Goal: Task Accomplishment & Management: Use online tool/utility

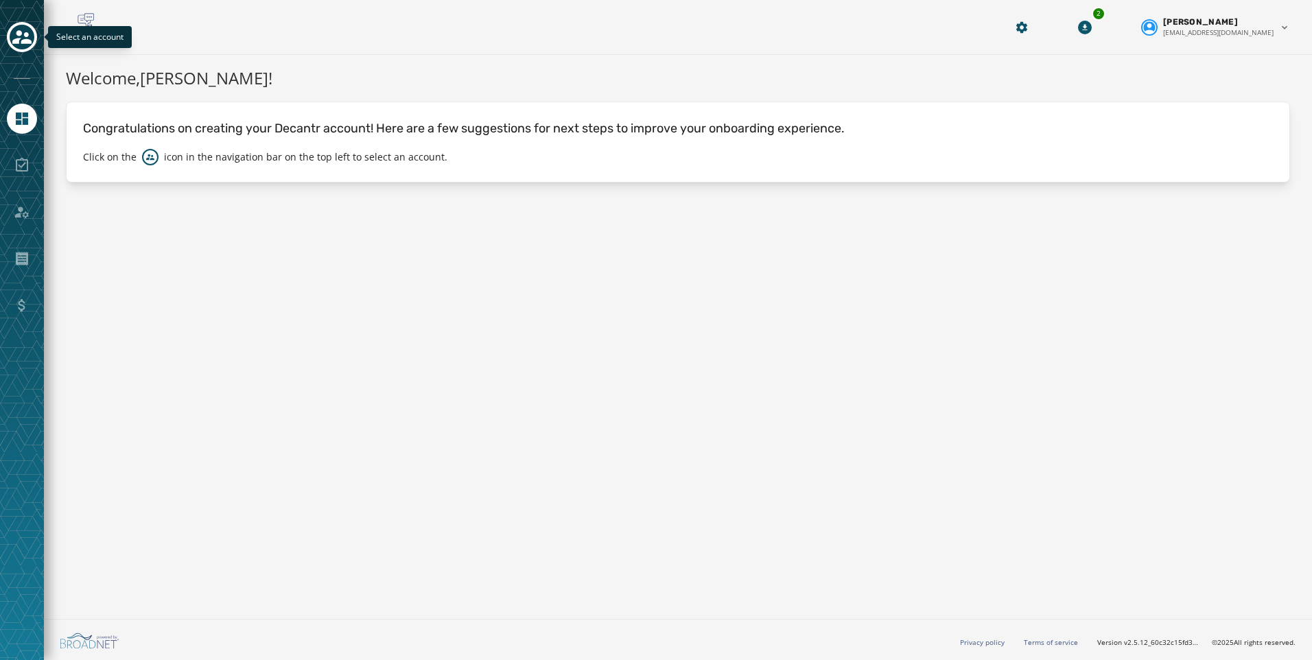
click at [14, 30] on icon "Toggle account select drawer" at bounding box center [21, 36] width 19 height 19
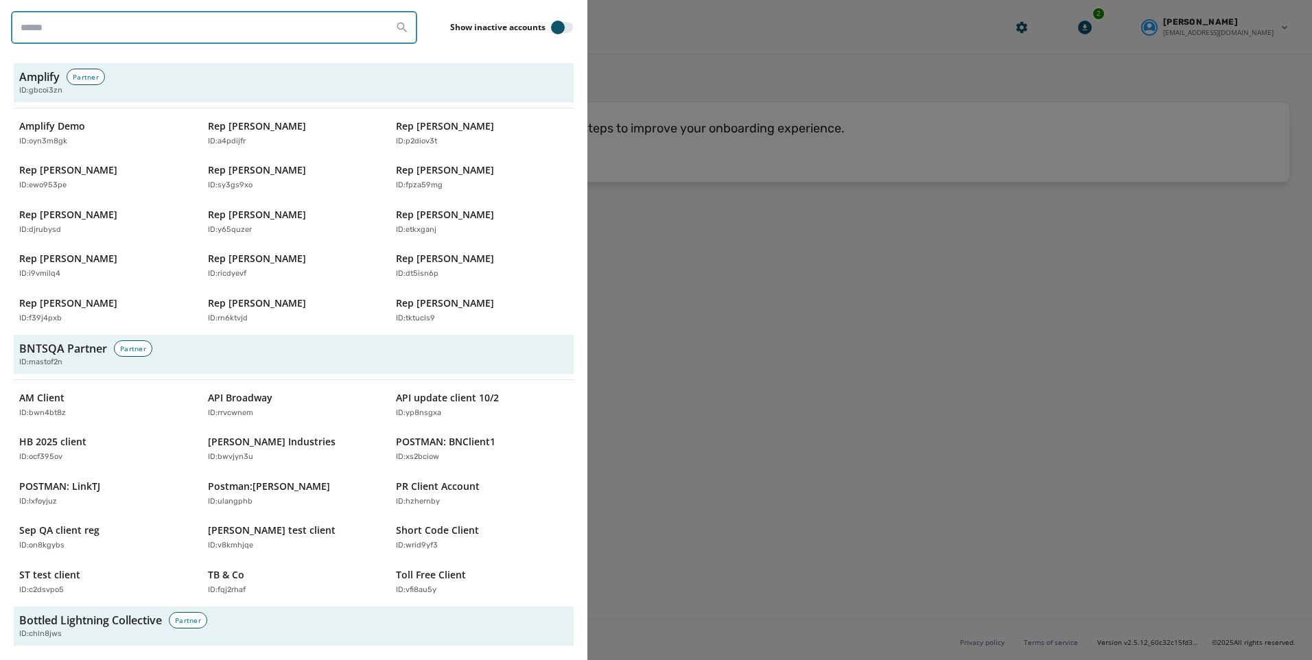
click at [76, 36] on input "search" at bounding box center [214, 27] width 406 height 33
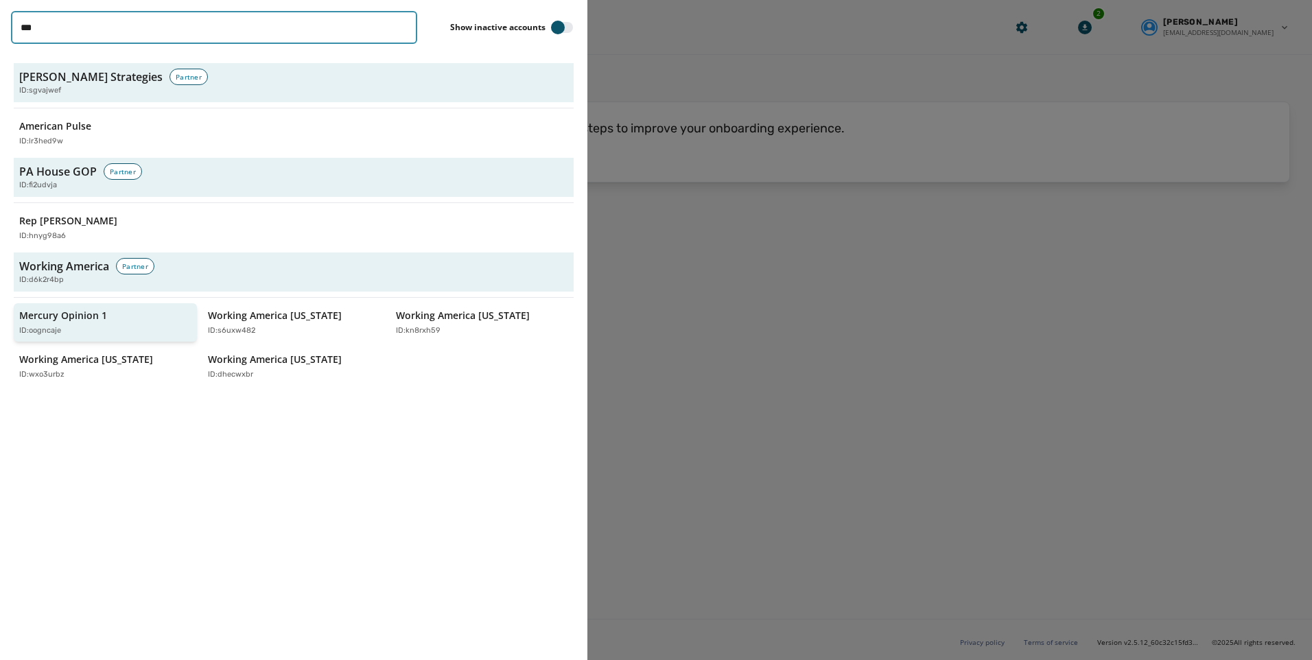
type input "***"
click at [93, 330] on div "ID: oogncaje" at bounding box center [98, 331] width 159 height 12
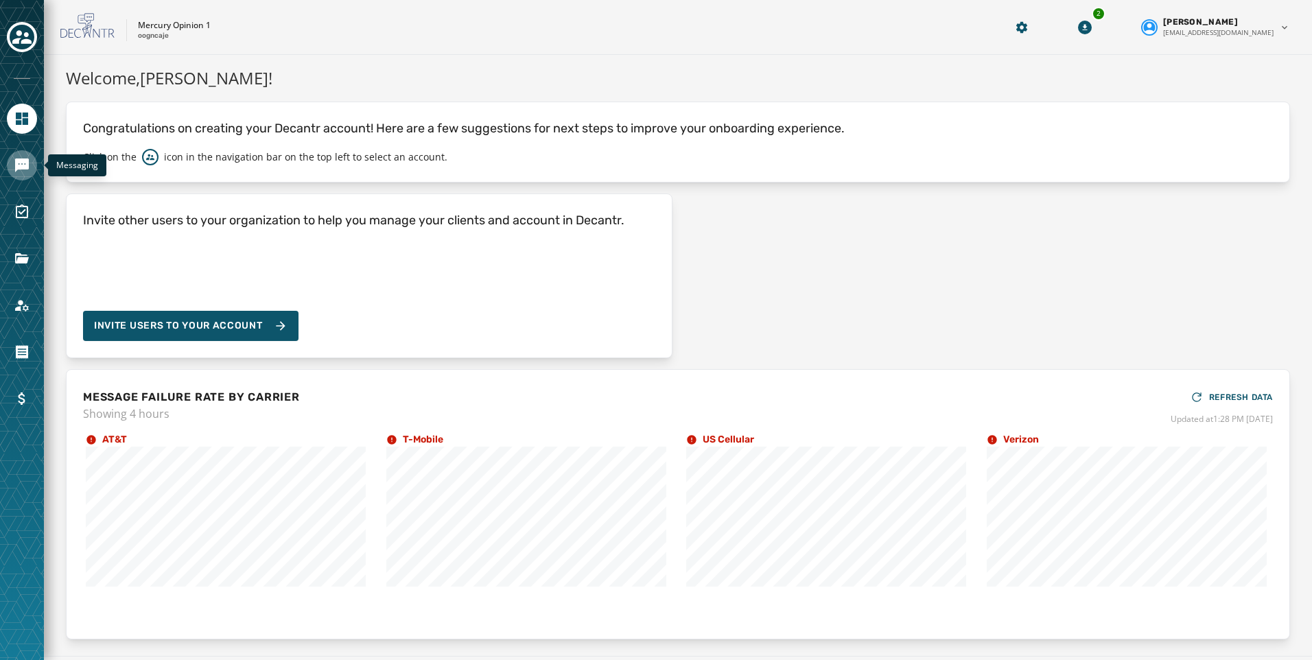
click at [23, 155] on link "Navigate to Messaging" at bounding box center [22, 165] width 30 height 30
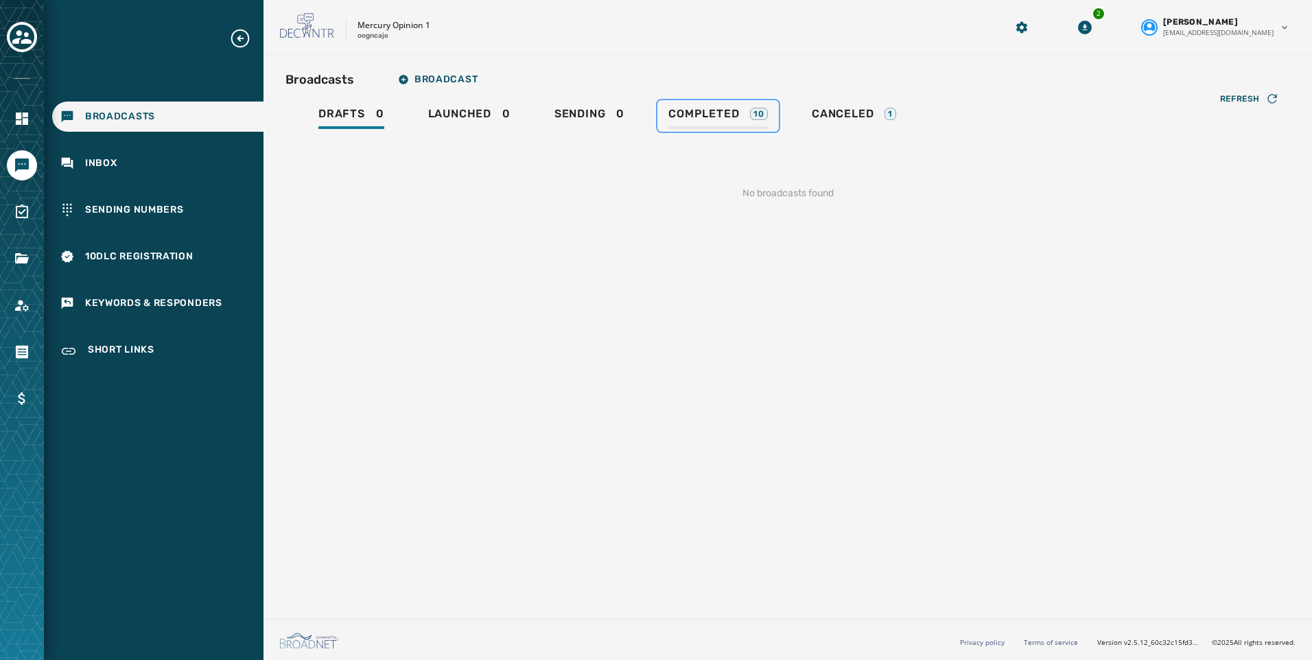
click at [681, 111] on span "Completed" at bounding box center [703, 114] width 71 height 14
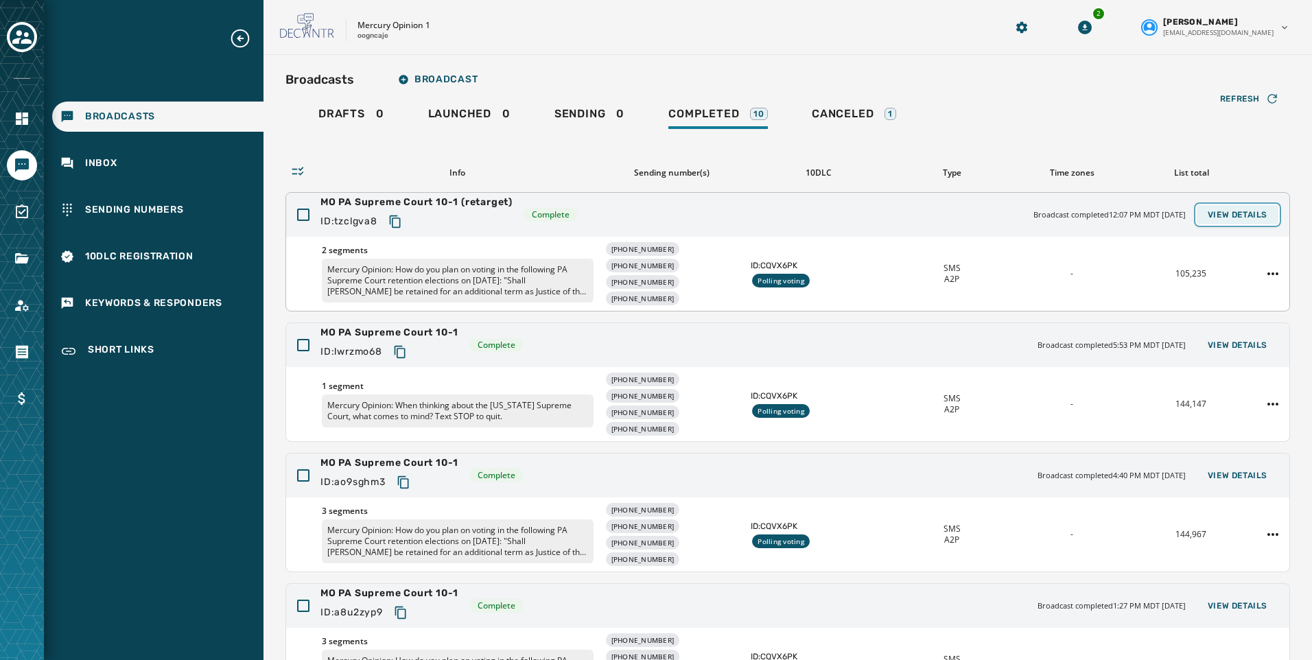
click at [1215, 213] on span "View Details" at bounding box center [1238, 214] width 60 height 11
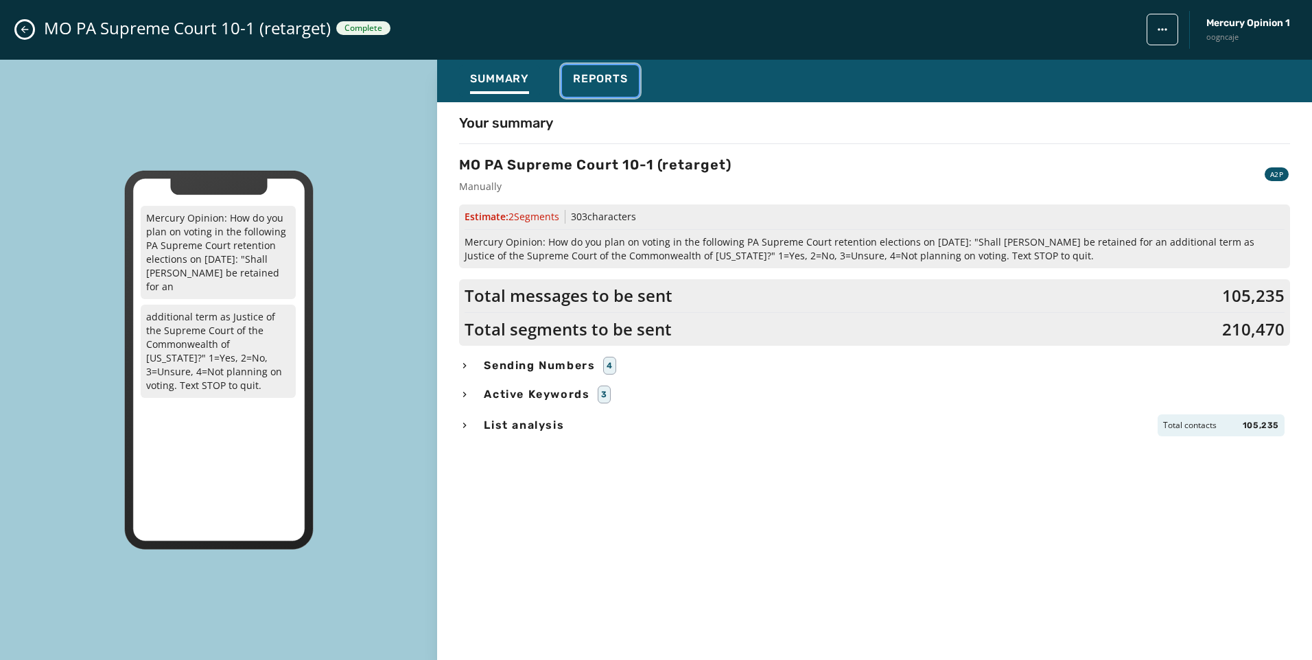
click at [600, 85] on span "Reports" at bounding box center [600, 79] width 55 height 14
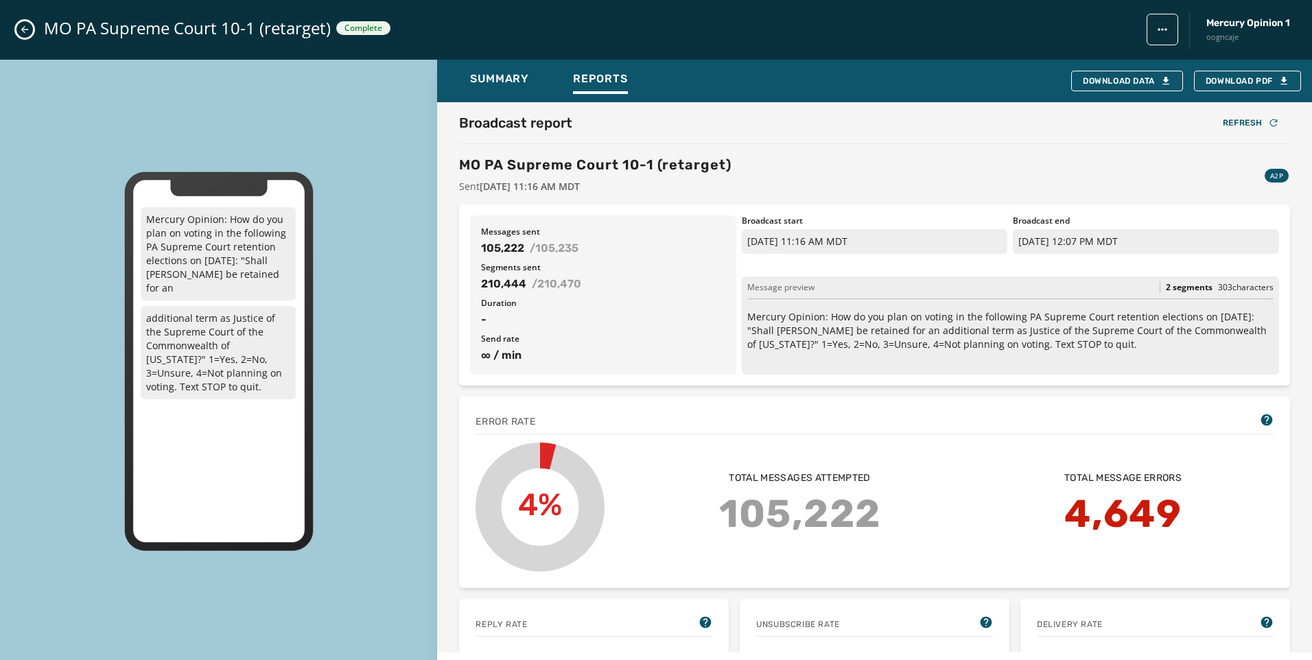
click at [23, 30] on icon "Close admin drawer" at bounding box center [25, 30] width 8 height 8
